Goal: Task Accomplishment & Management: Use online tool/utility

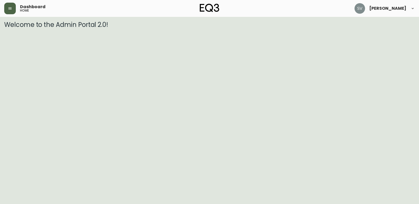
click at [11, 12] on button "button" at bounding box center [10, 9] width 12 height 12
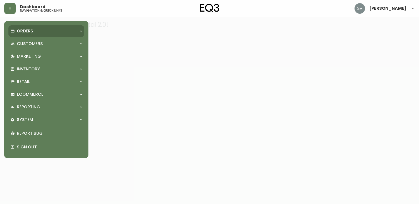
click at [38, 33] on div "Orders" at bounding box center [44, 31] width 66 height 6
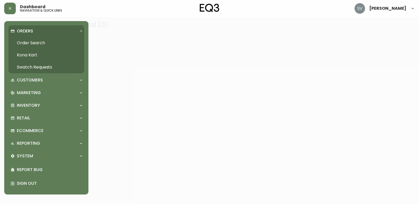
click at [36, 41] on link "Order Search" at bounding box center [46, 43] width 76 height 12
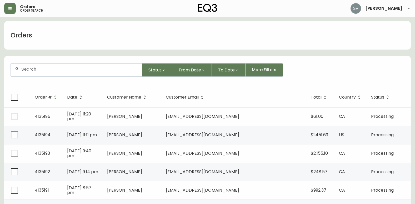
click at [64, 72] on div at bounding box center [76, 69] width 131 height 13
drag, startPoint x: 64, startPoint y: 72, endPoint x: 36, endPoint y: 71, distance: 28.2
click at [36, 71] on input "text" at bounding box center [79, 69] width 116 height 5
paste input "4133761"
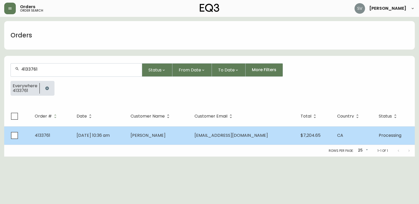
type input "4133761"
click at [148, 141] on td "[PERSON_NAME]" at bounding box center [158, 135] width 64 height 18
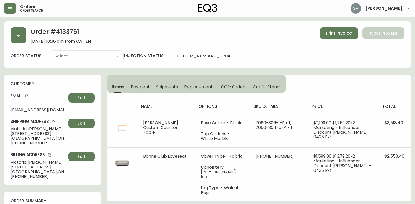
type input "Processing"
select select "PROCESSING"
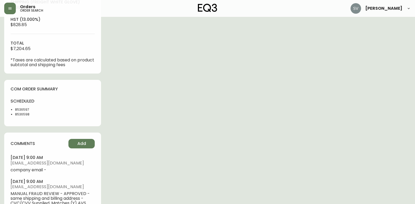
scroll to position [237, 0]
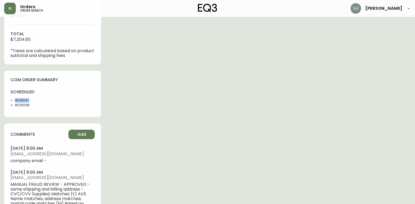
drag, startPoint x: 36, startPoint y: 101, endPoint x: 14, endPoint y: 100, distance: 21.9
click at [14, 100] on ul "8536597 8536598" at bounding box center [30, 102] width 39 height 9
drag, startPoint x: 14, startPoint y: 100, endPoint x: 18, endPoint y: 100, distance: 4.2
copy li "8536597"
click at [290, 118] on div "Order # 4133761 [DATE] 10:36 am from [GEOGRAPHIC_DATA] Print Invoice Inject int…" at bounding box center [207, 26] width 407 height 485
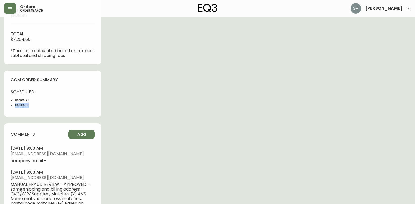
drag, startPoint x: 31, startPoint y: 107, endPoint x: 15, endPoint y: 107, distance: 16.6
click at [15, 107] on ul "8536597 8536598" at bounding box center [30, 102] width 39 height 9
copy li "8536598"
